Goal: Task Accomplishment & Management: Complete application form

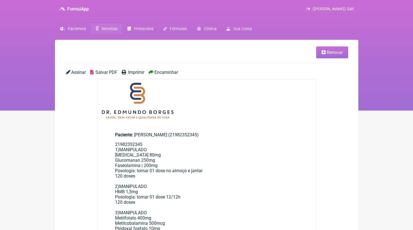
click at [115, 34] on link "Receitas" at bounding box center [107, 28] width 32 height 11
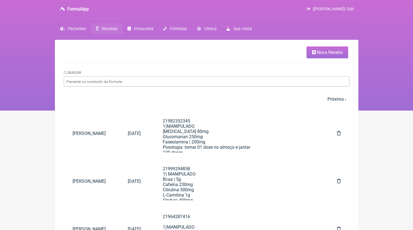
click at [312, 54] on icon at bounding box center [314, 52] width 4 height 4
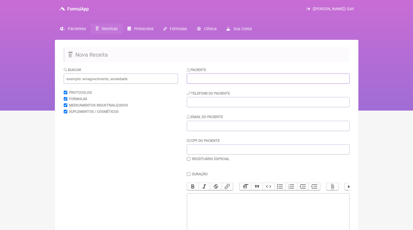
click at [231, 83] on input "text" at bounding box center [268, 78] width 163 height 10
paste input "[PERSON_NAME],"
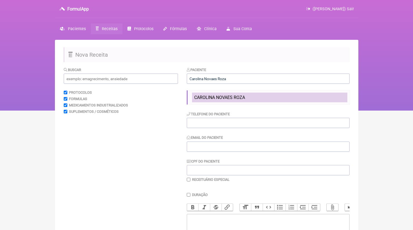
click at [239, 93] on li "CAROLINA NOVAES ROZA" at bounding box center [269, 97] width 155 height 10
type input "CAROLINA NOVAES ROZA"
type input "21994037383"
type input "[EMAIL_ADDRESS][DOMAIN_NAME]"
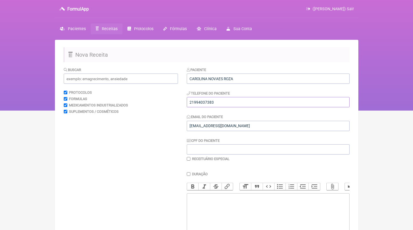
click at [231, 100] on input "21994037383" at bounding box center [268, 102] width 163 height 10
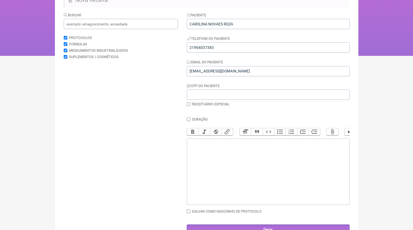
click at [246, 157] on trix-editor at bounding box center [268, 171] width 163 height 66
paste trix-editor "<div>21994037383</div>"
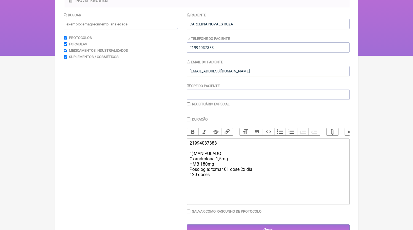
paste trix-editor "<div>21994037383<br><br>1)MANIPULADO<br>Oxandrolona 1,5mg<br>HMB 180mg<br>Posol…"
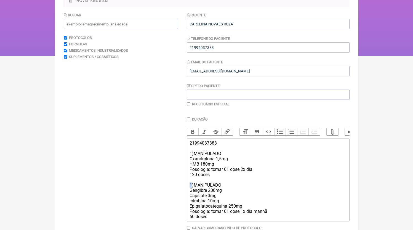
drag, startPoint x: 192, startPoint y: 191, endPoint x: 183, endPoint y: 189, distance: 9.3
click at [183, 189] on form "Buscar Protocolos Formulas Medicamentos Industrializados Suplementos / Cosmétic…" at bounding box center [207, 131] width 286 height 239
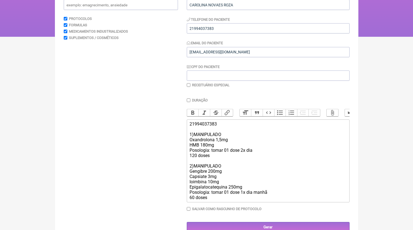
type trix-editor "<div>21994037383<br><br>1)MANIPULADO<br>Oxandrolona 1,5mg<br>HMB 180mg<br>Posol…"
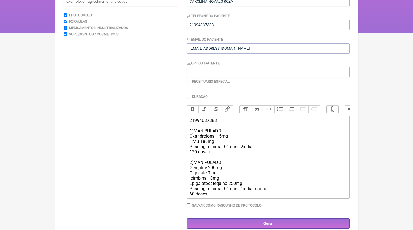
scroll to position [81, 0]
